Goal: Task Accomplishment & Management: Complete application form

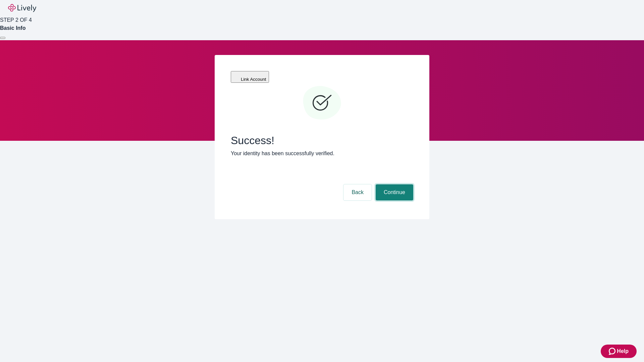
click at [393, 184] on button "Continue" at bounding box center [395, 192] width 38 height 16
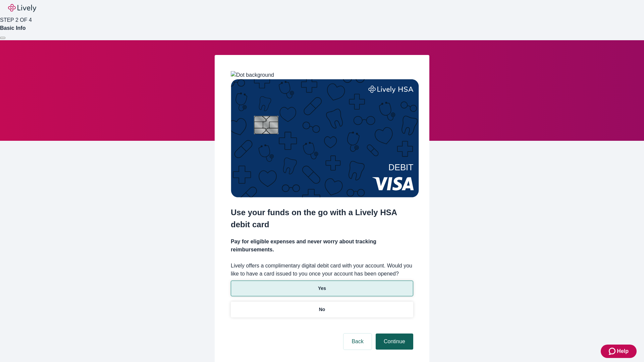
click at [322, 306] on p "No" at bounding box center [322, 309] width 6 height 7
click at [393, 334] on button "Continue" at bounding box center [395, 342] width 38 height 16
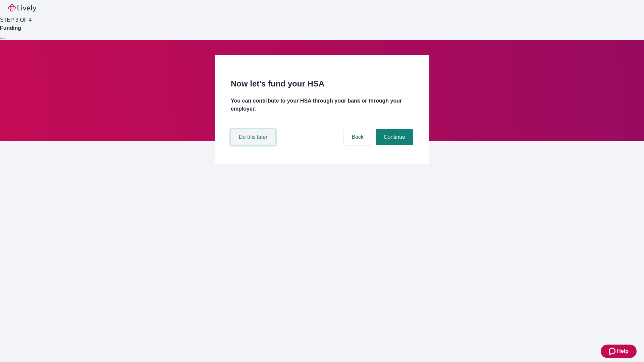
click at [254, 145] on button "Do this later" at bounding box center [253, 137] width 45 height 16
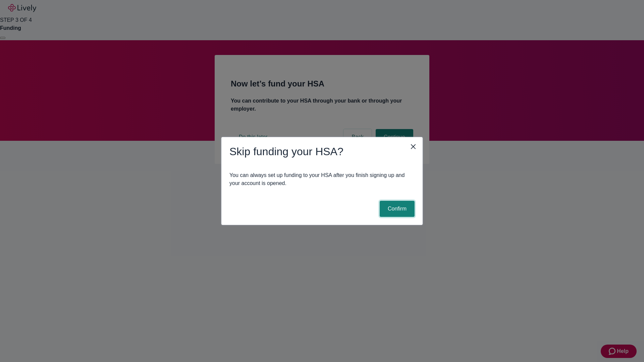
click at [396, 209] on button "Confirm" at bounding box center [397, 209] width 35 height 16
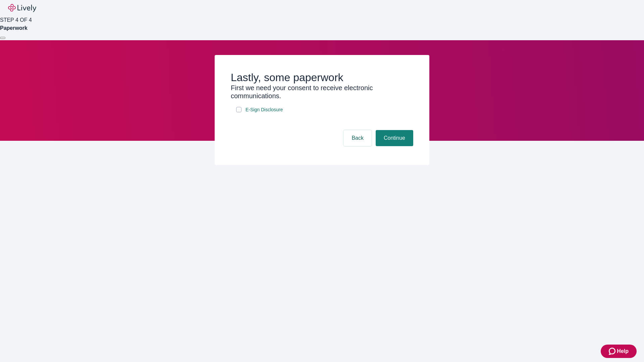
click at [239, 112] on input "E-Sign Disclosure" at bounding box center [238, 109] width 5 height 5
checkbox input "true"
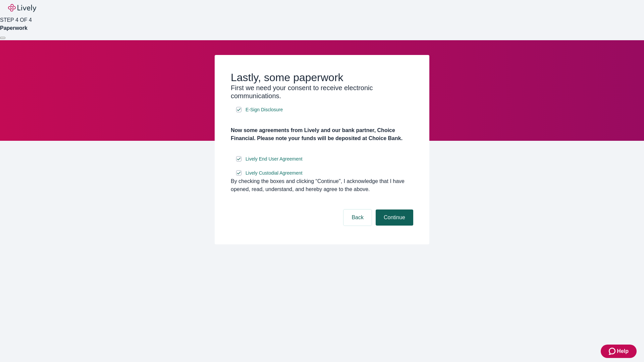
click at [393, 226] on button "Continue" at bounding box center [395, 218] width 38 height 16
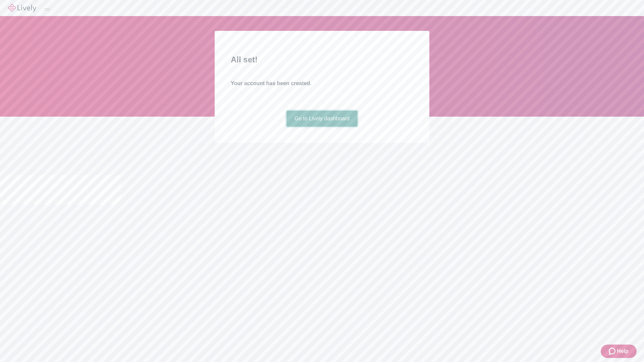
click at [322, 127] on link "Go to Lively dashboard" at bounding box center [321, 119] width 71 height 16
